Goal: Task Accomplishment & Management: Use online tool/utility

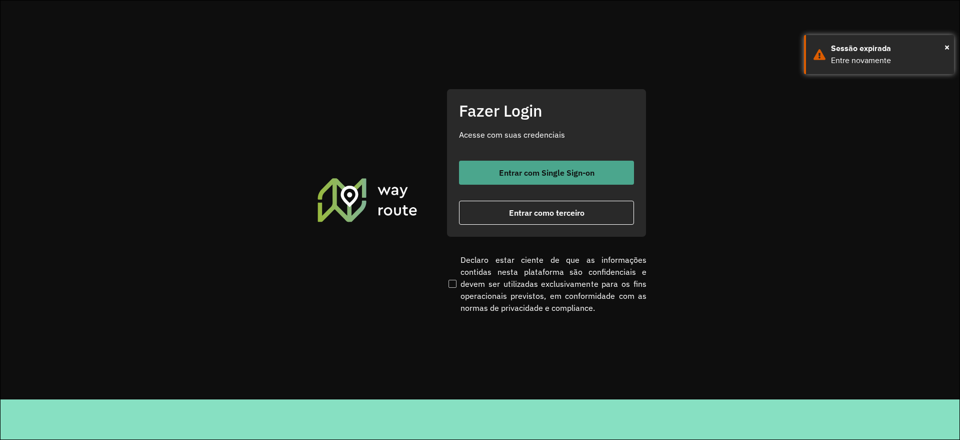
click at [572, 169] on span "Entrar com Single Sign-on" at bounding box center [547, 173] width 96 height 8
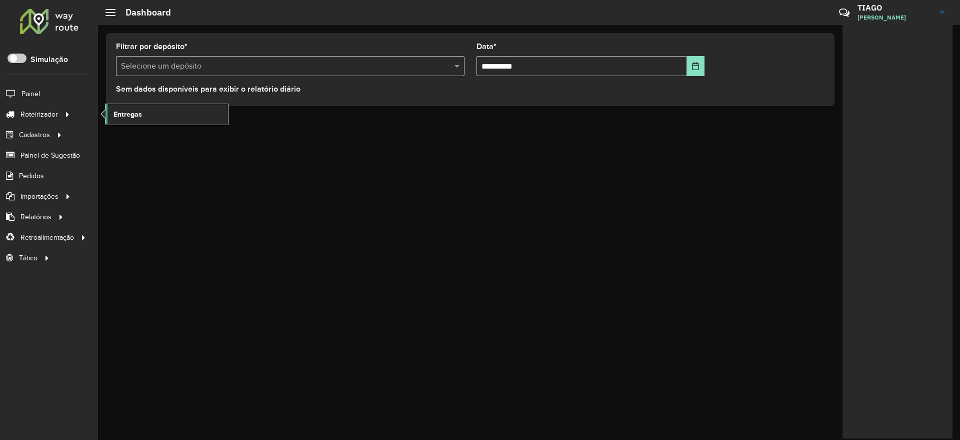
click at [123, 113] on span "Entregas" at bounding box center [128, 114] width 29 height 11
